Goal: Use online tool/utility: Utilize a website feature to perform a specific function

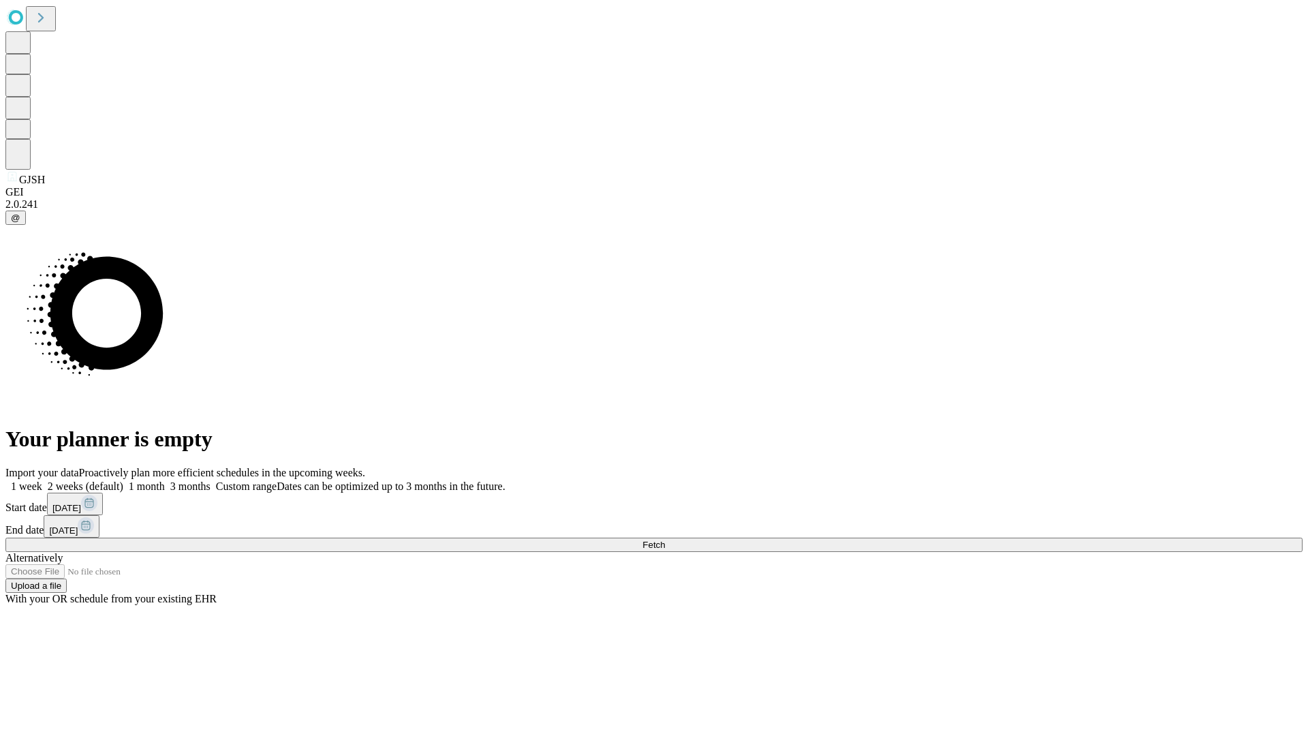
click at [665, 539] on span "Fetch" at bounding box center [653, 544] width 22 height 10
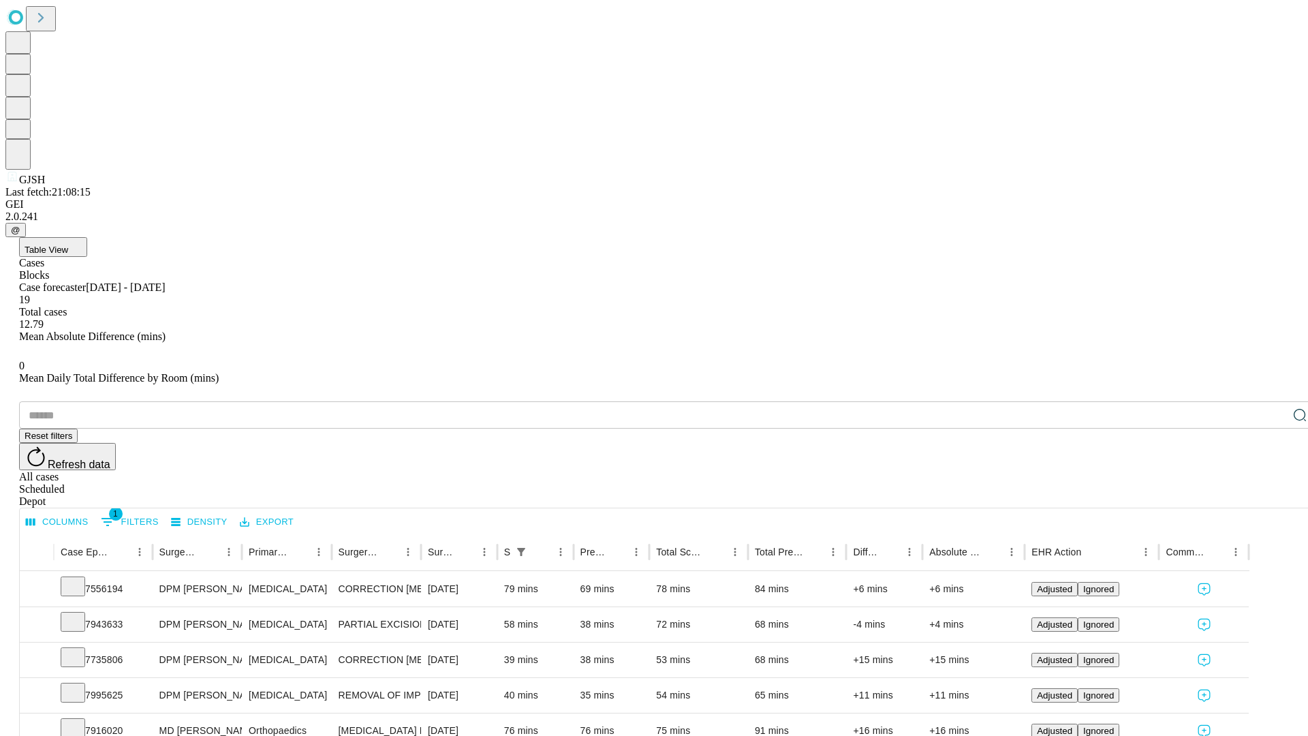
click at [68, 244] on span "Table View" at bounding box center [47, 249] width 44 height 10
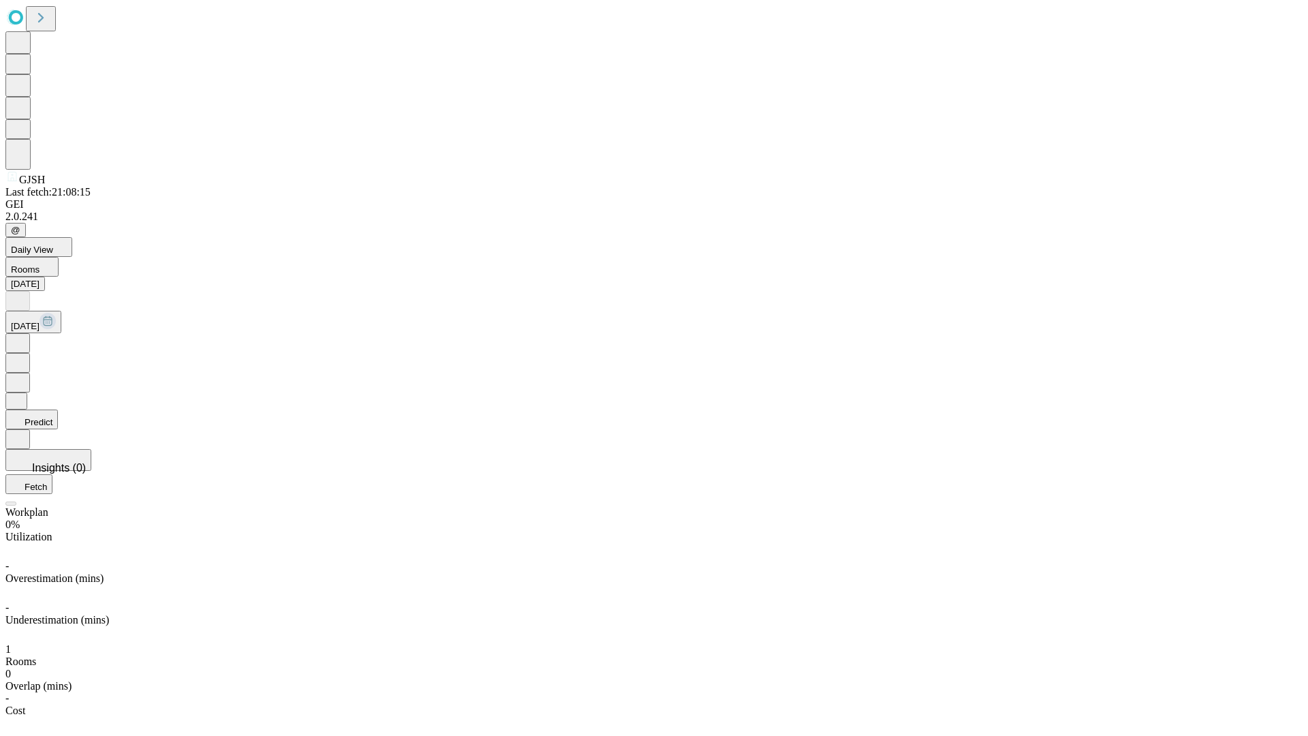
click at [58, 409] on button "Predict" at bounding box center [31, 419] width 52 height 20
